Goal: Task Accomplishment & Management: Manage account settings

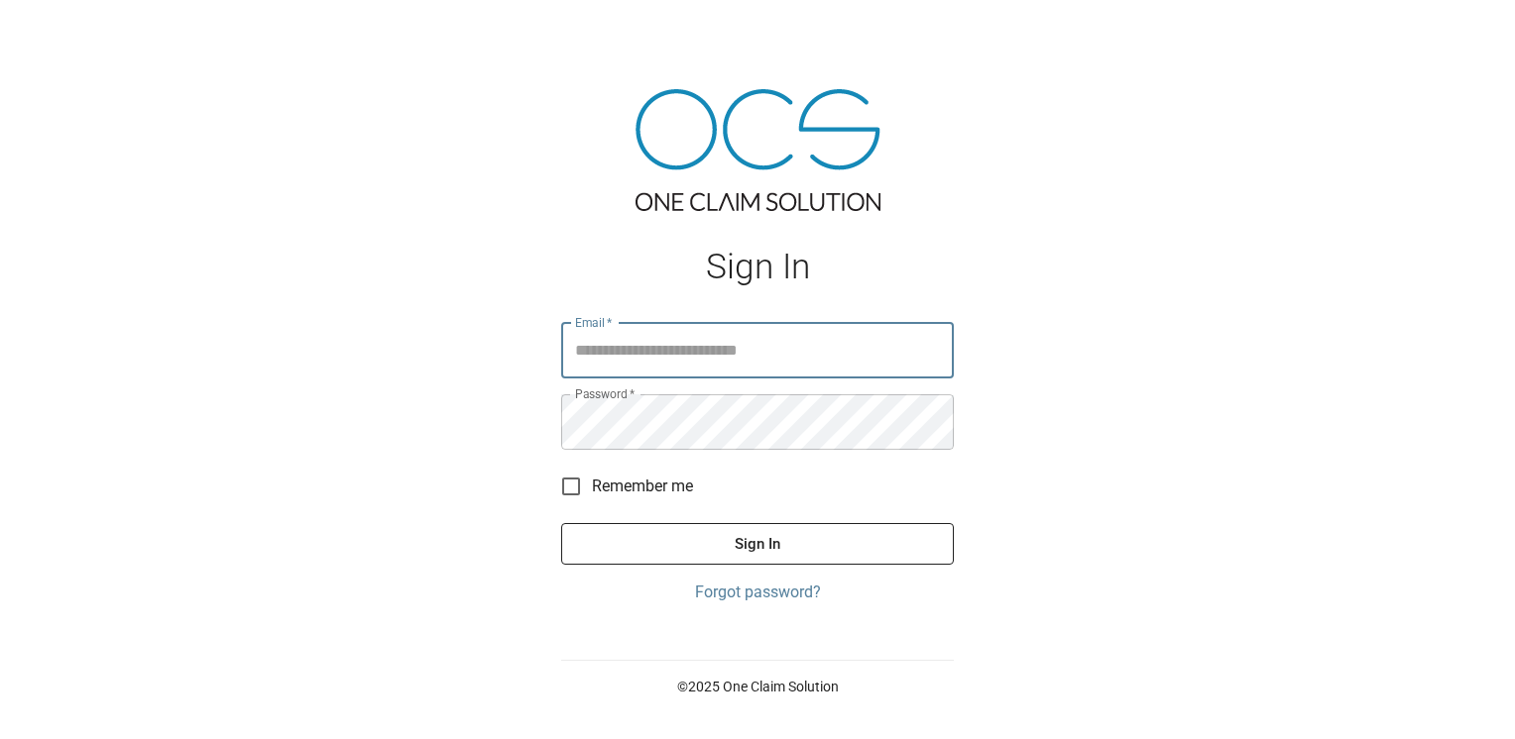
type input "**********"
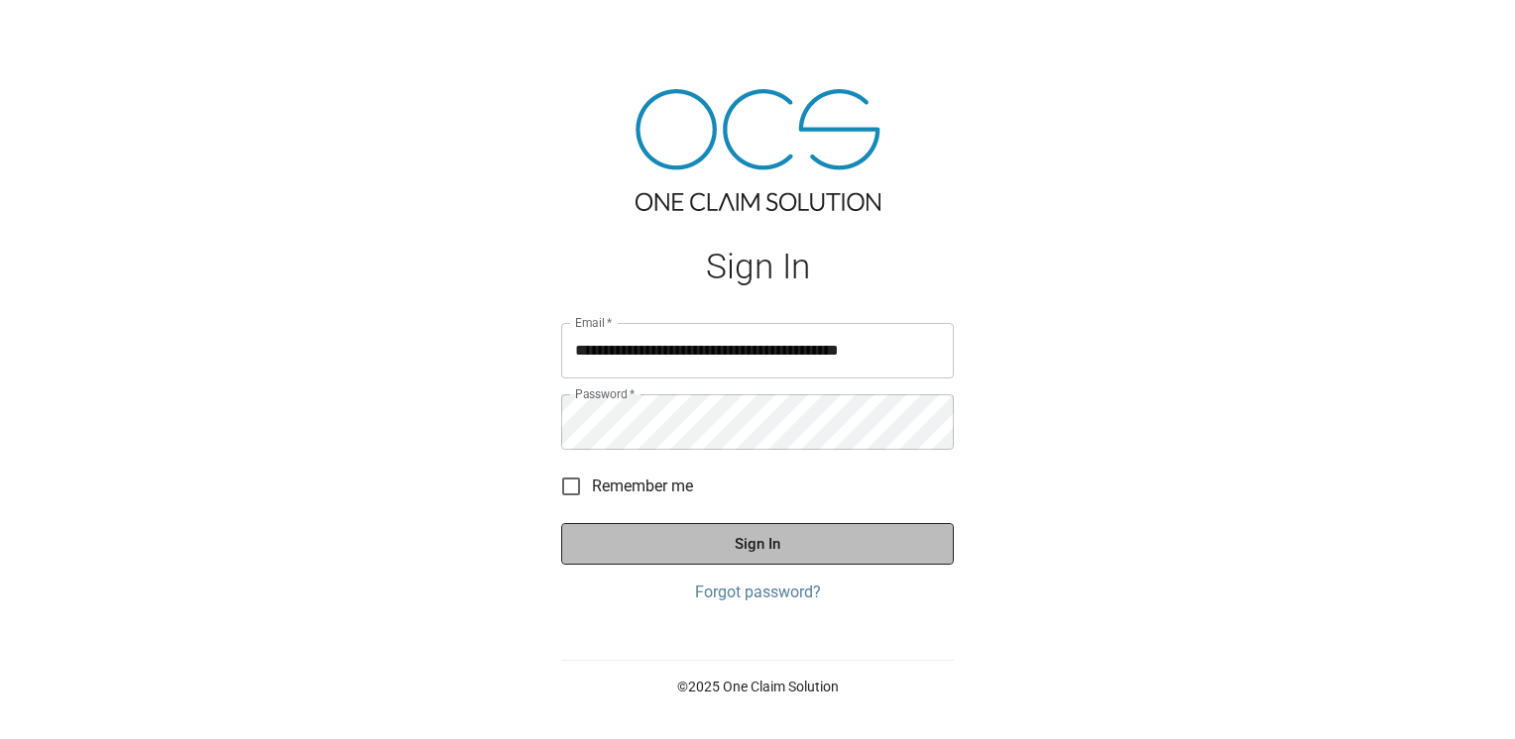
click at [761, 557] on button "Sign In" at bounding box center [757, 544] width 393 height 42
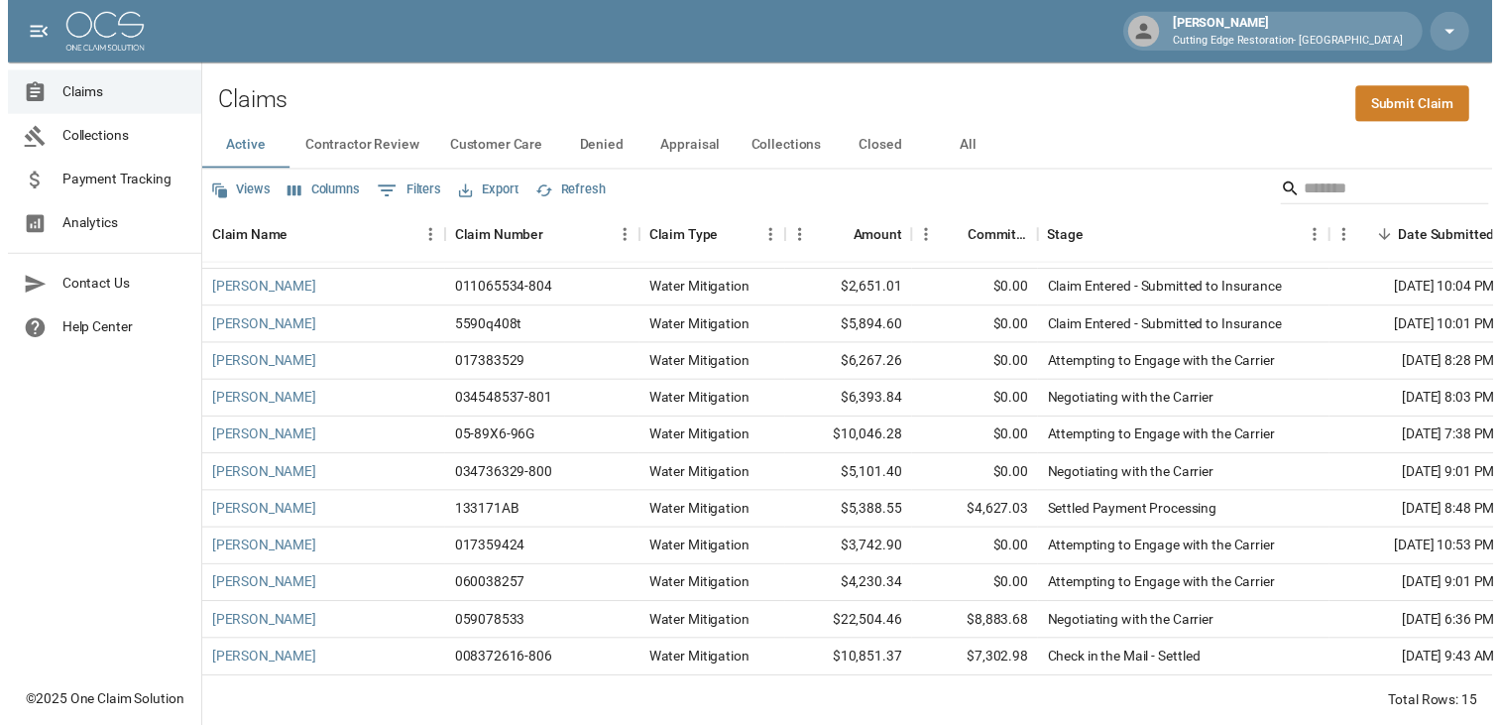
scroll to position [159, 0]
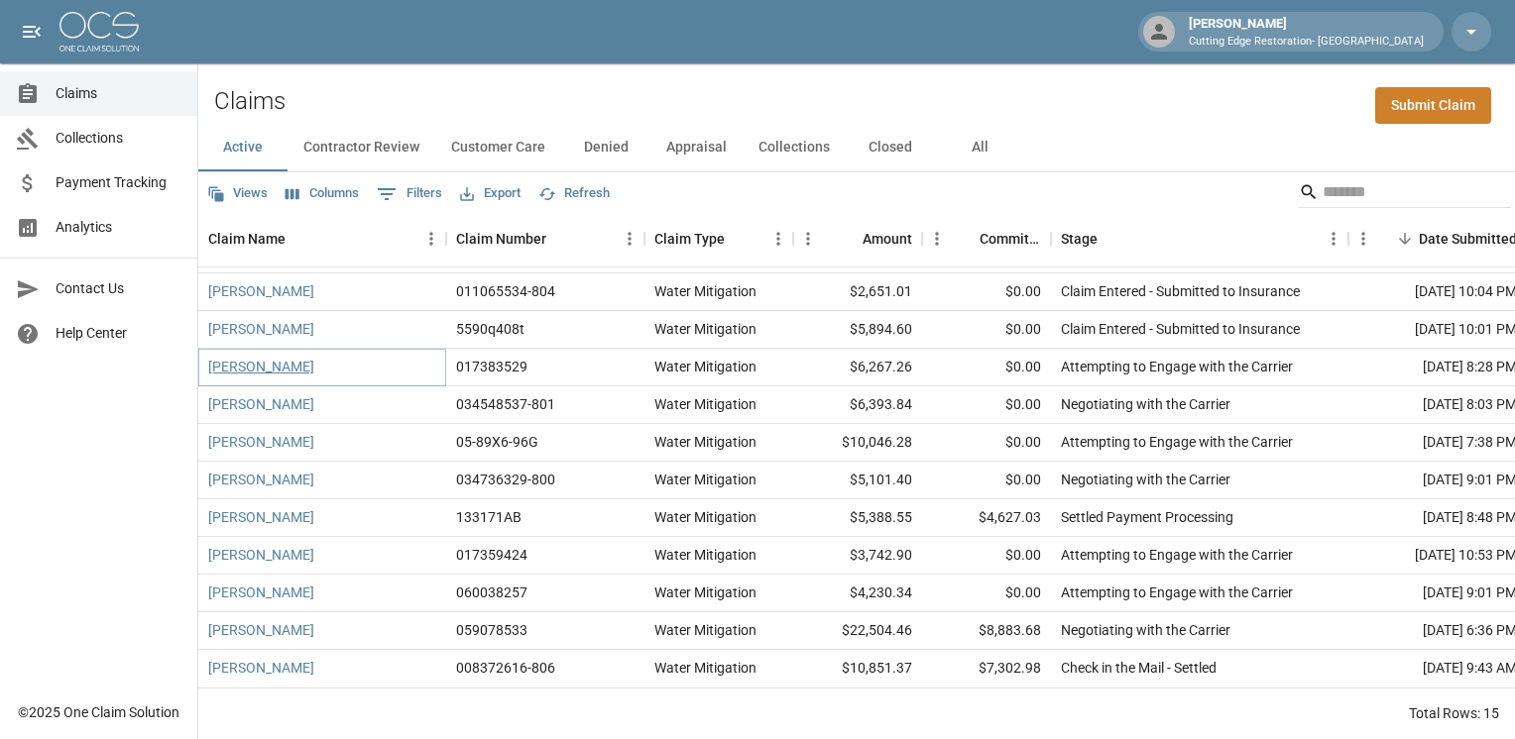
click at [273, 357] on link "[PERSON_NAME]" at bounding box center [261, 367] width 106 height 20
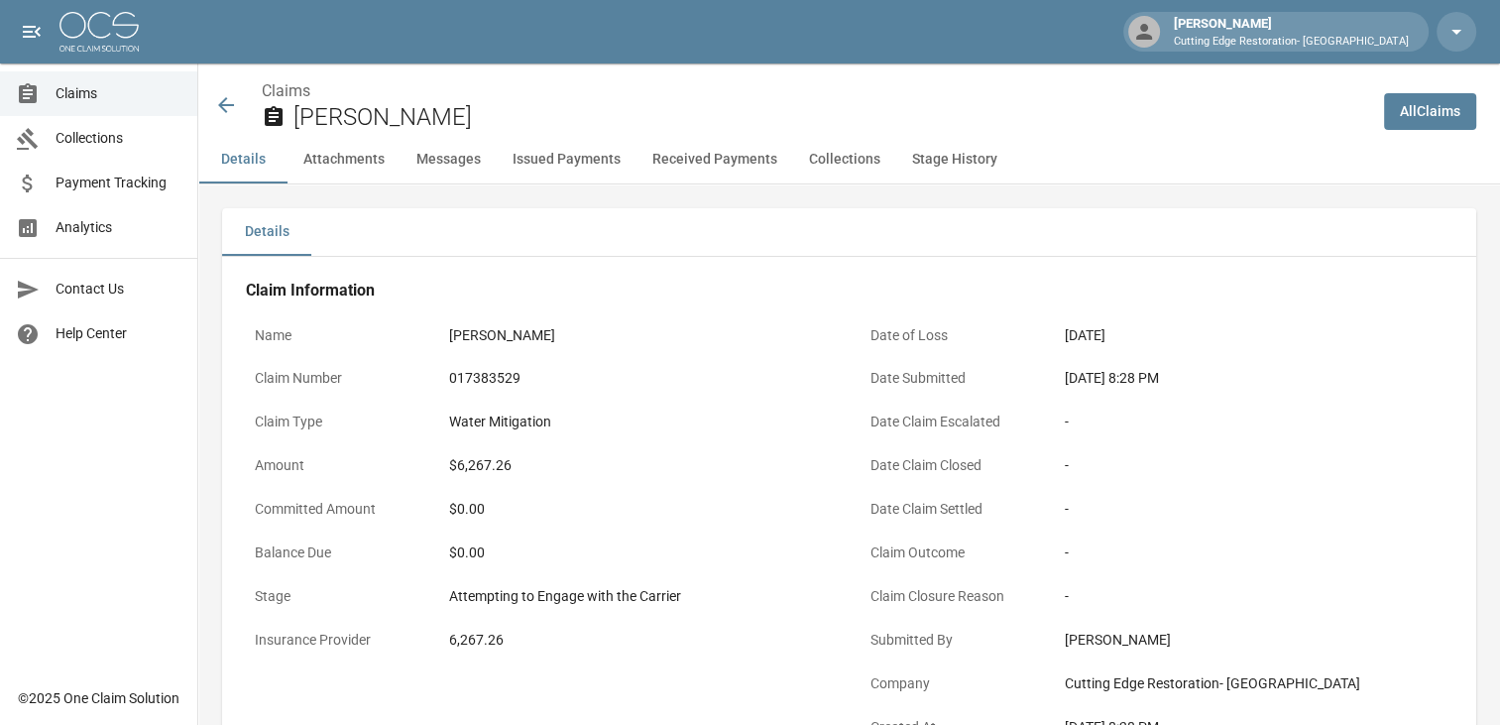
click at [228, 103] on icon at bounding box center [226, 105] width 24 height 24
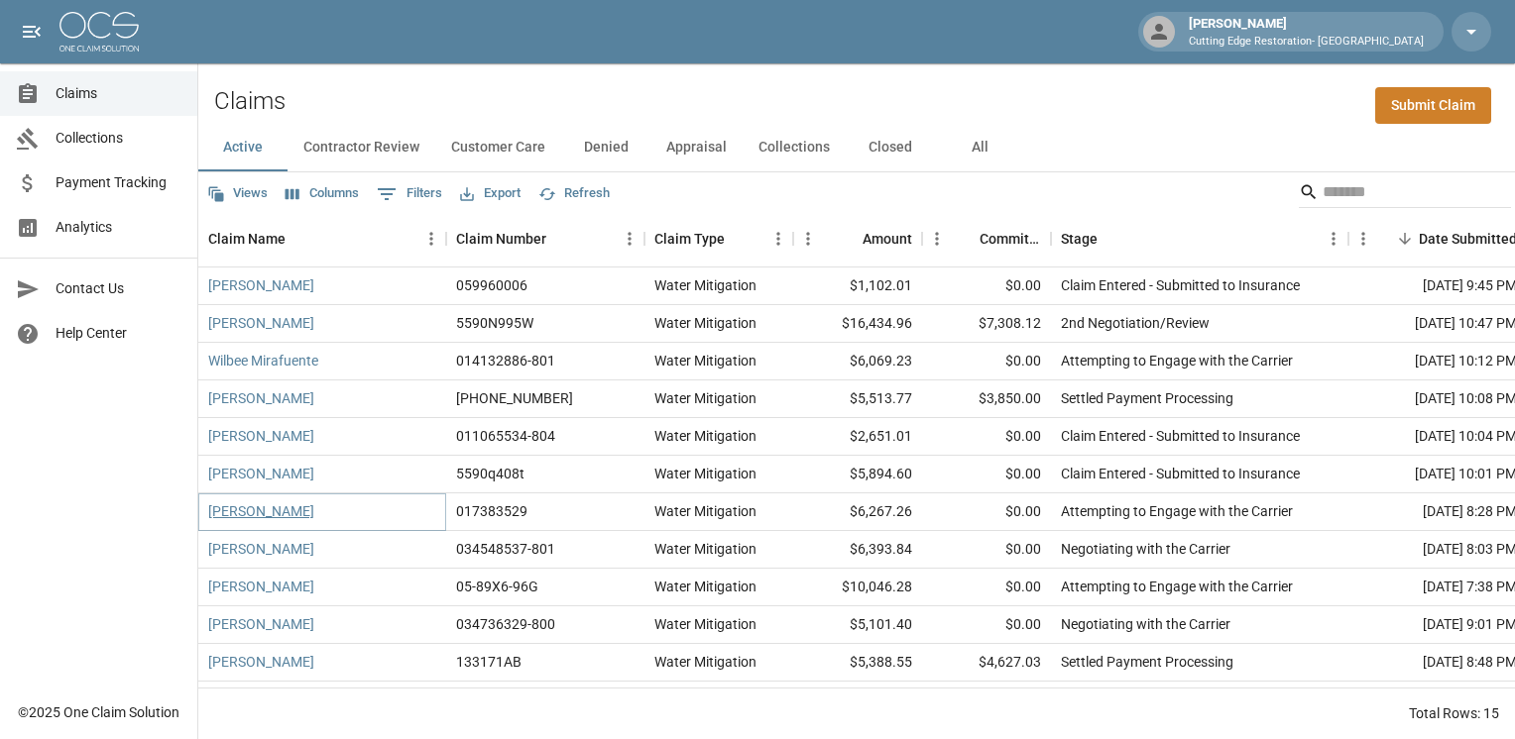
click at [292, 517] on link "[PERSON_NAME]" at bounding box center [261, 512] width 106 height 20
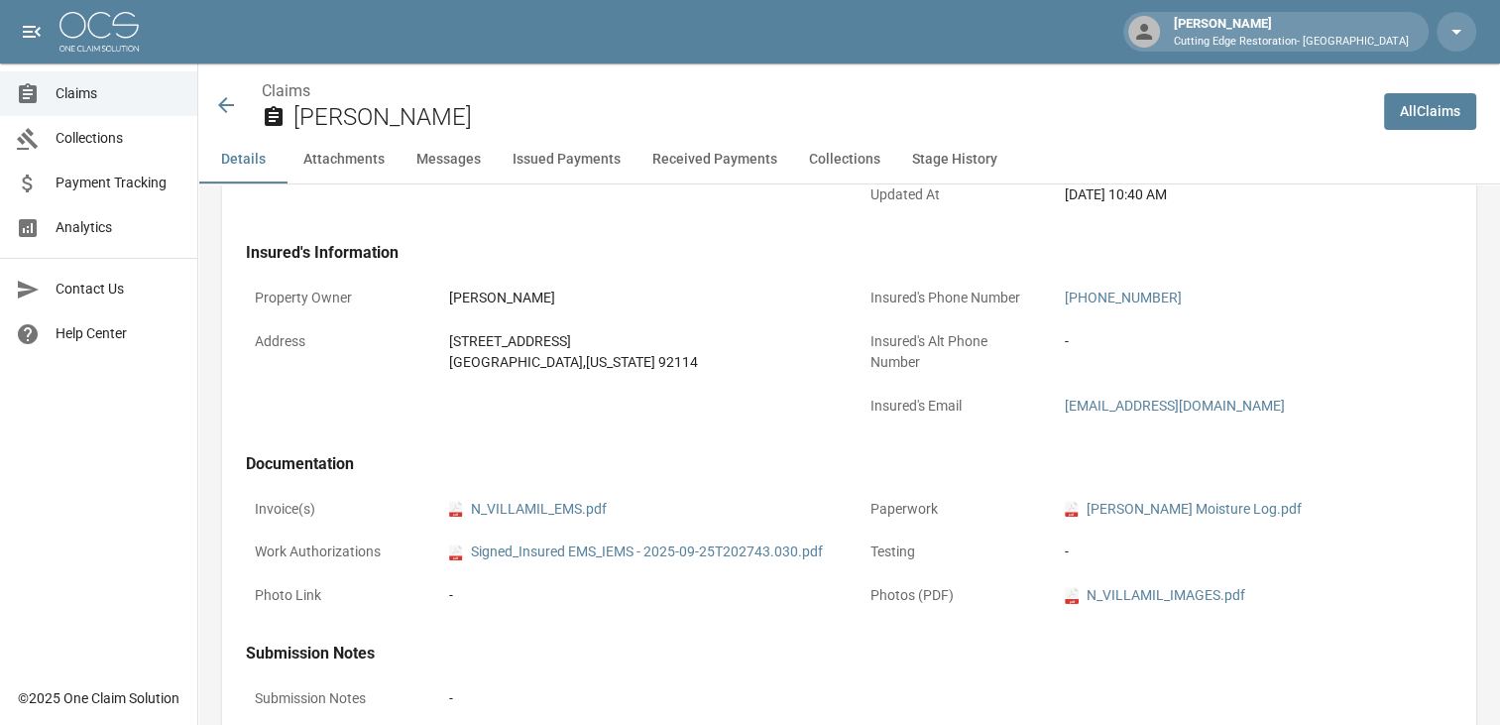
scroll to position [595, 0]
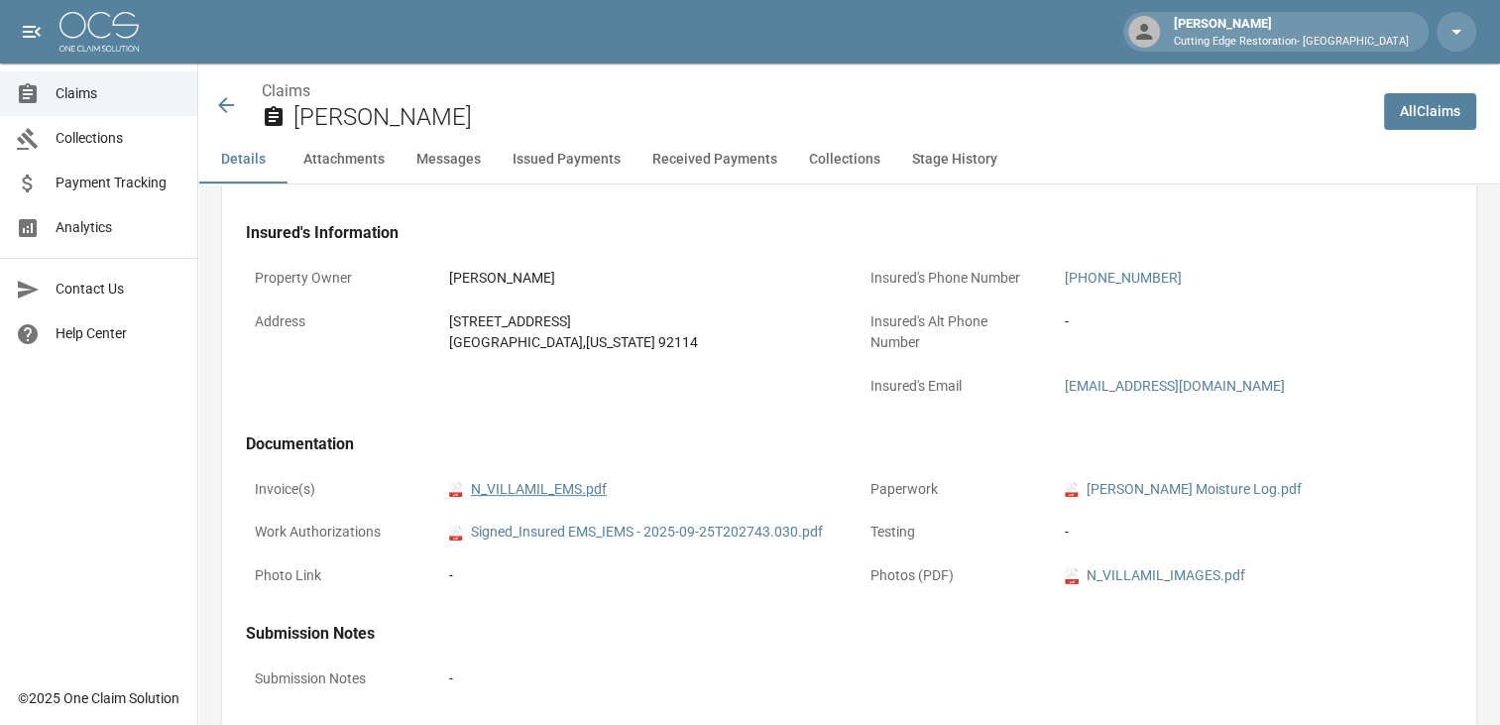
click at [551, 491] on link "pdf N_VILLAMIL_EMS.pdf" at bounding box center [528, 489] width 158 height 21
